Goal: Download file/media

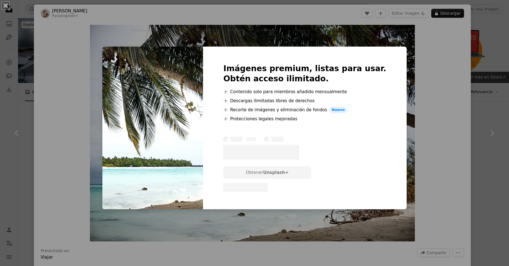
scroll to position [5006, 0]
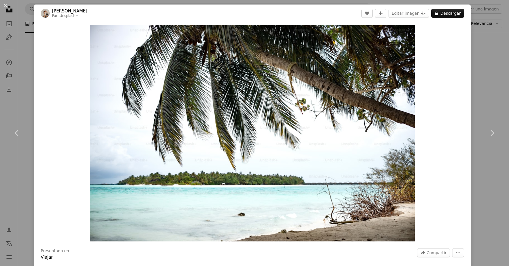
click at [506, 81] on div "An X shape Chevron left Chevron right [PERSON_NAME] Para Unsplash+ A heart A pl…" at bounding box center [254, 133] width 509 height 266
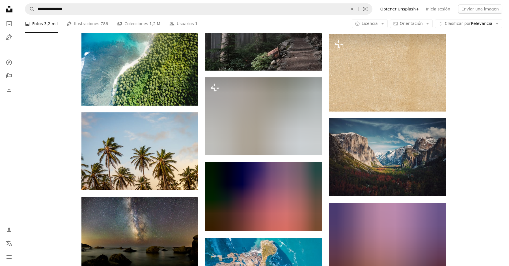
scroll to position [10280, 0]
